Goal: Find specific page/section: Find specific page/section

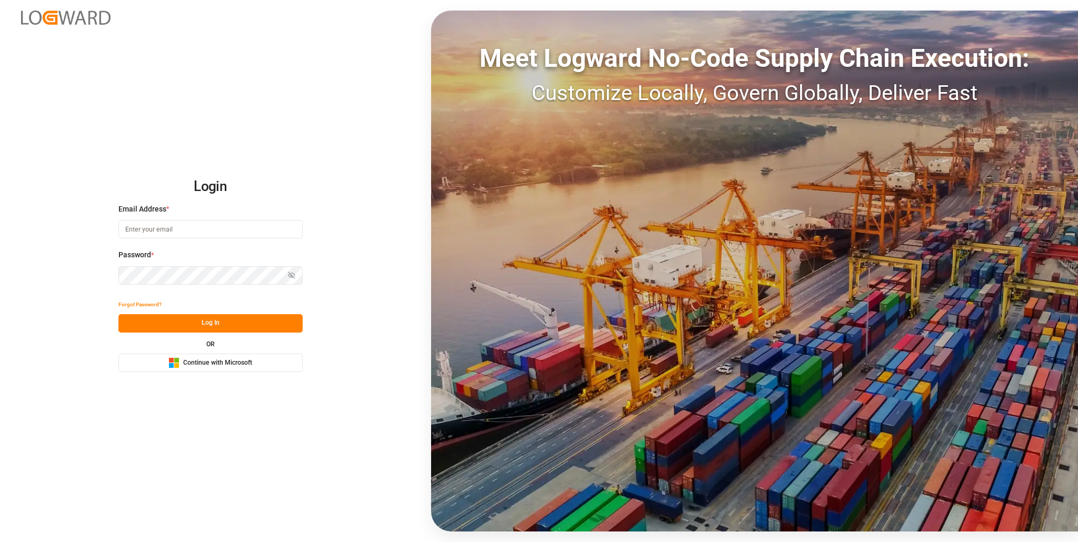
click at [202, 362] on span "Continue with Microsoft" at bounding box center [217, 362] width 69 height 9
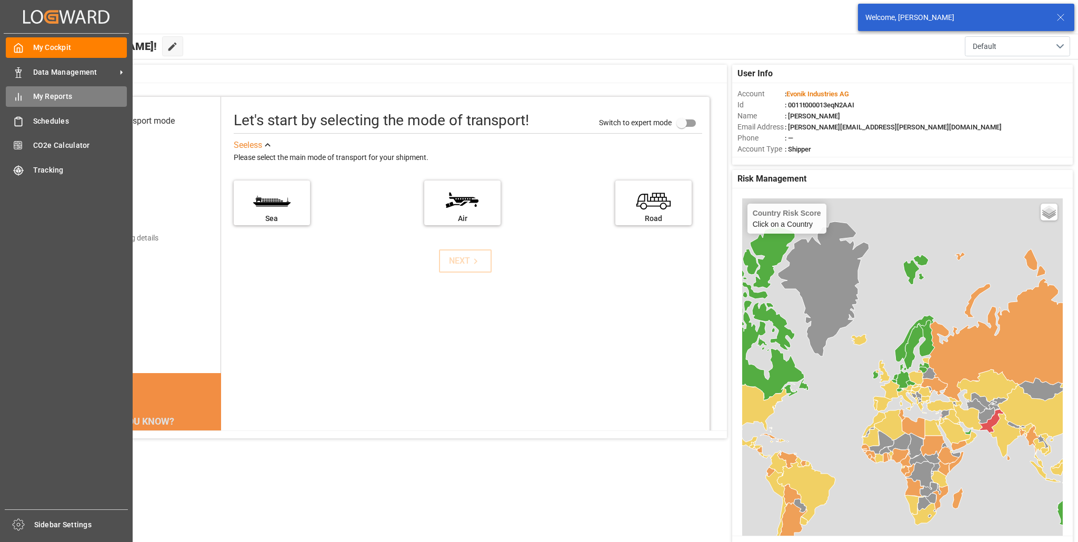
click at [61, 96] on span "My Reports" at bounding box center [80, 96] width 94 height 11
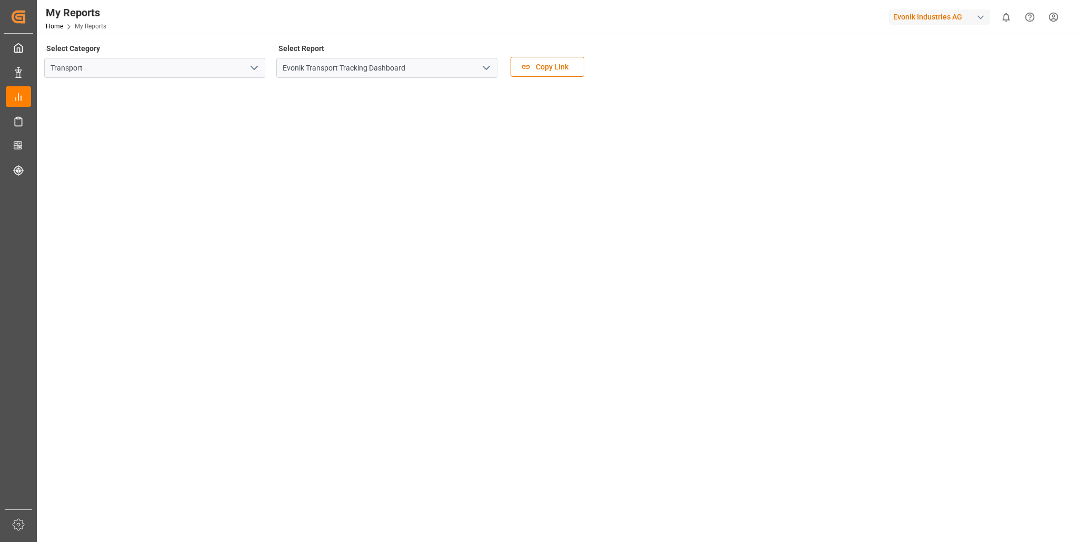
click at [257, 68] on icon "open menu" at bounding box center [254, 68] width 13 height 13
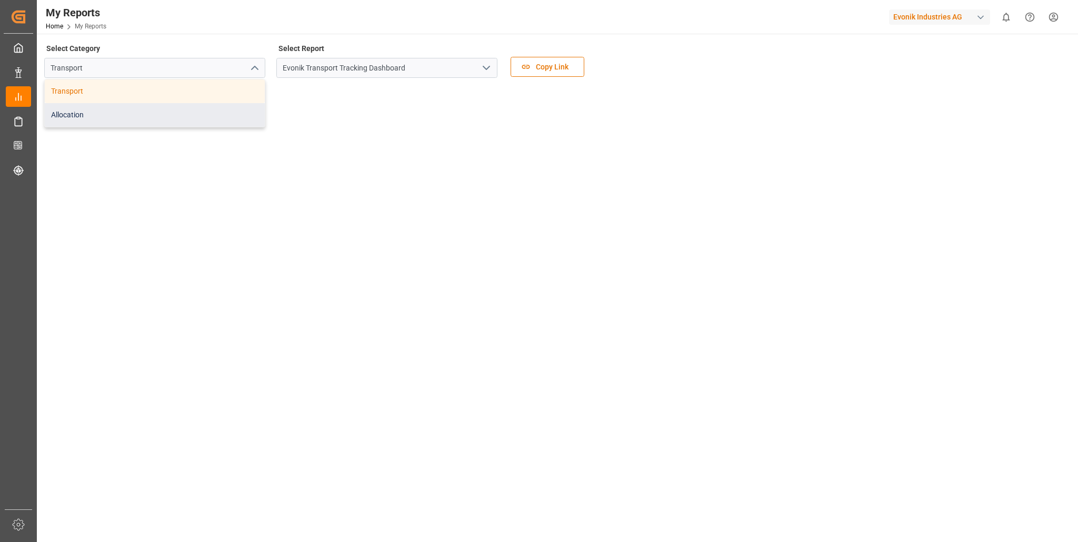
click at [152, 115] on div "Allocation" at bounding box center [155, 115] width 220 height 24
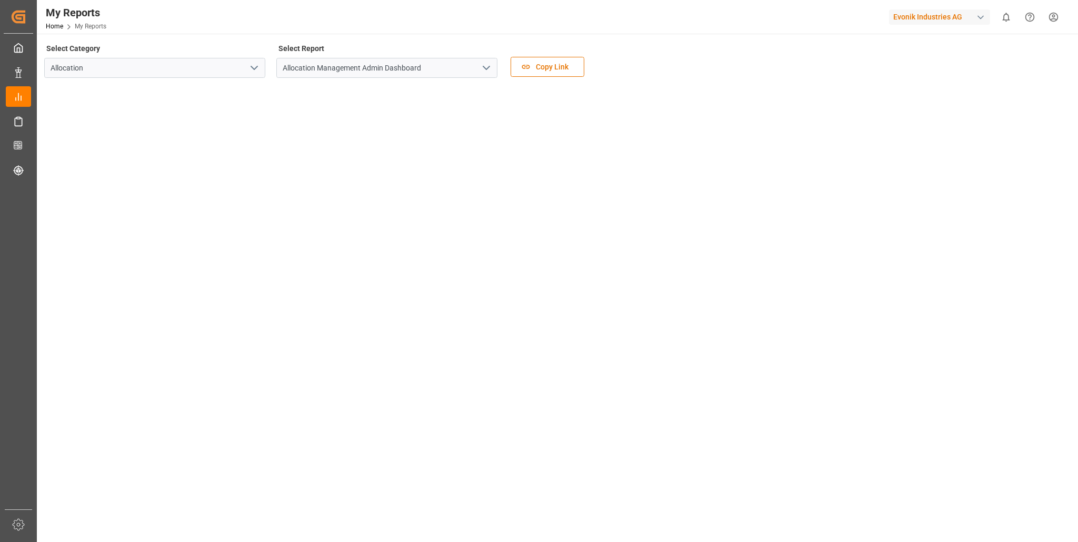
click at [487, 71] on icon "open menu" at bounding box center [486, 68] width 13 height 13
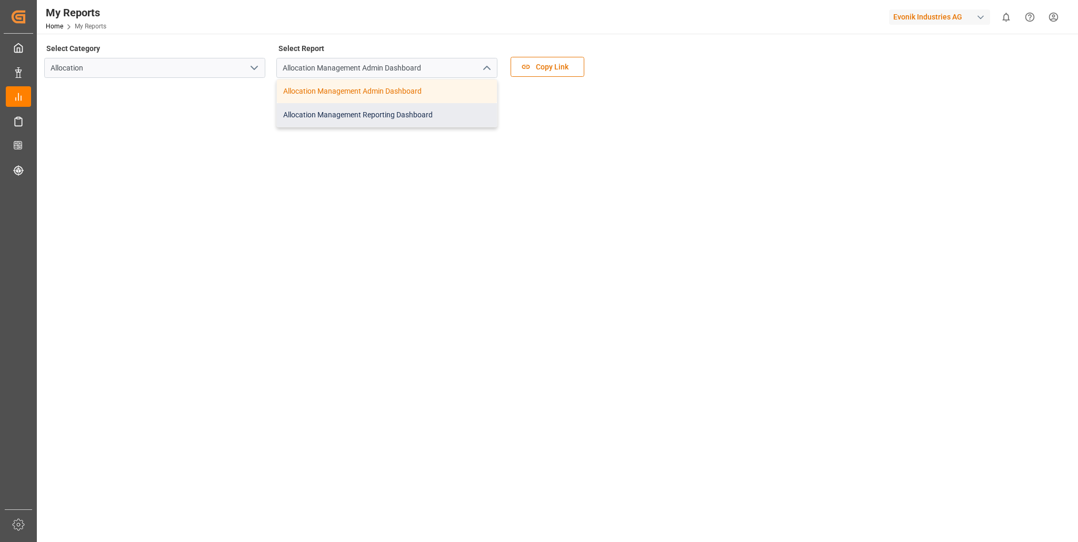
click at [382, 118] on div "Allocation Management Reporting Dashboard" at bounding box center [387, 115] width 220 height 24
